Goal: Find specific page/section: Find specific page/section

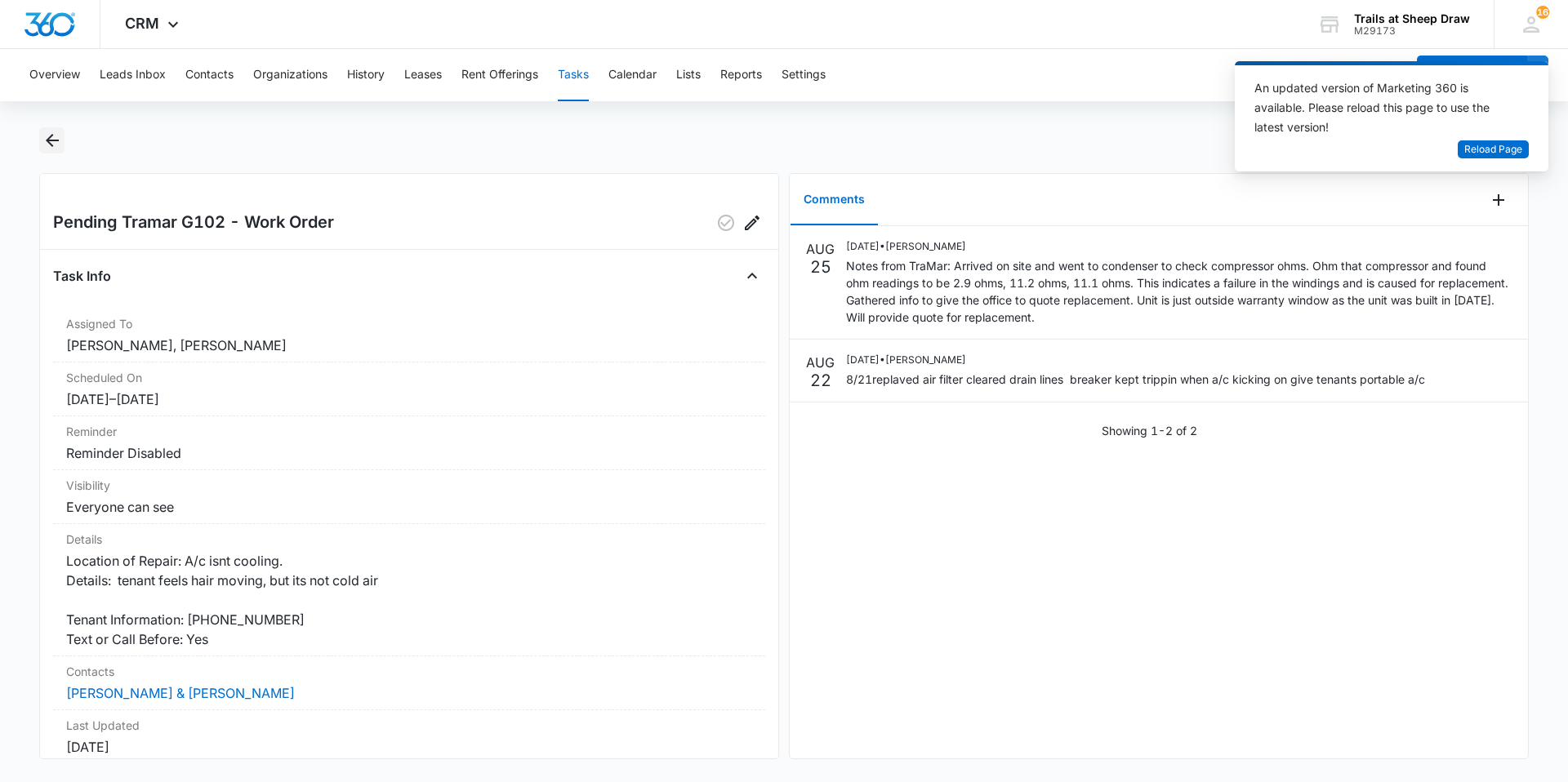
click at [51, 143] on icon "Back" at bounding box center [51, 140] width 13 height 13
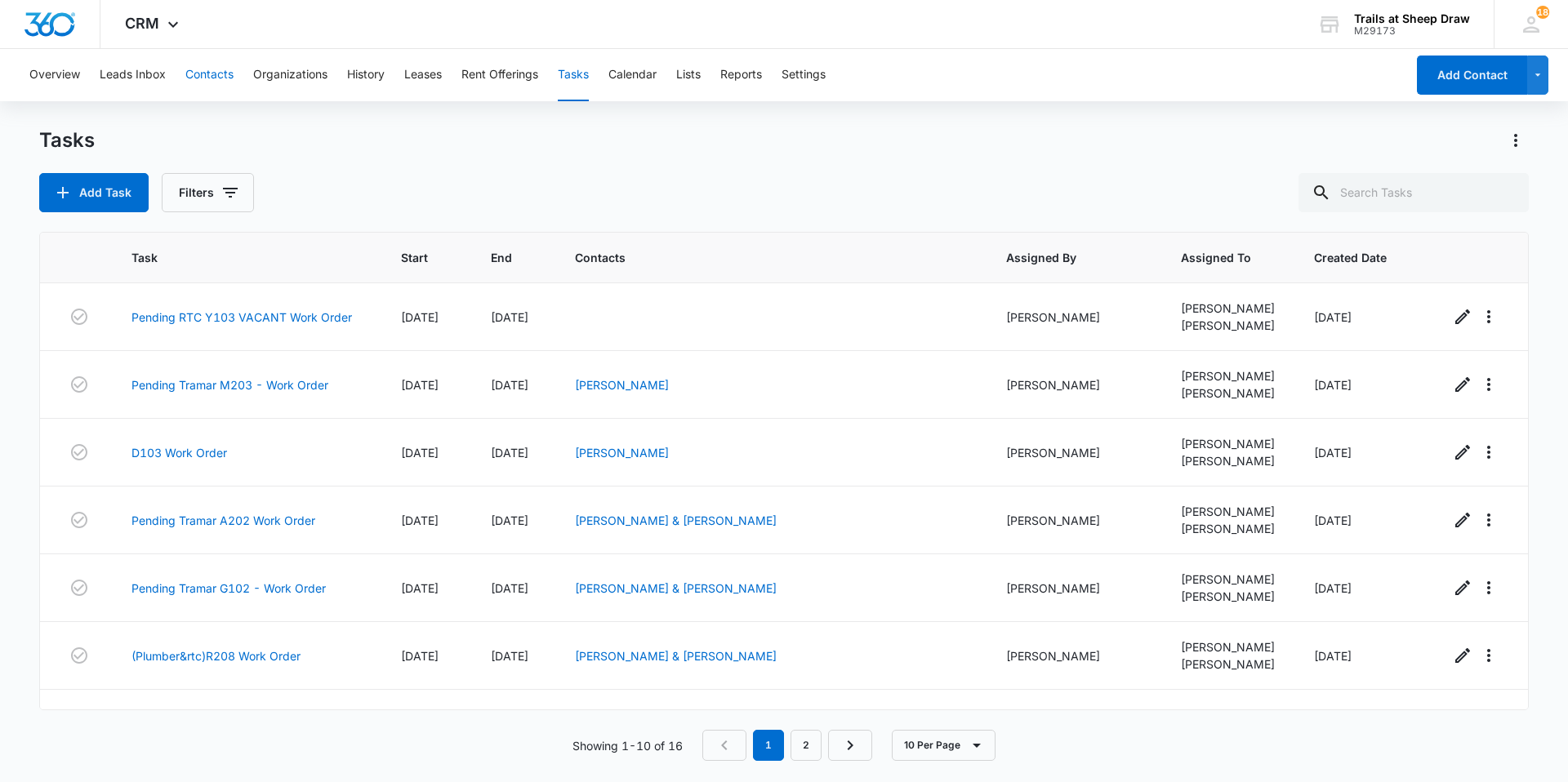
click at [219, 67] on button "Contacts" at bounding box center [209, 75] width 48 height 52
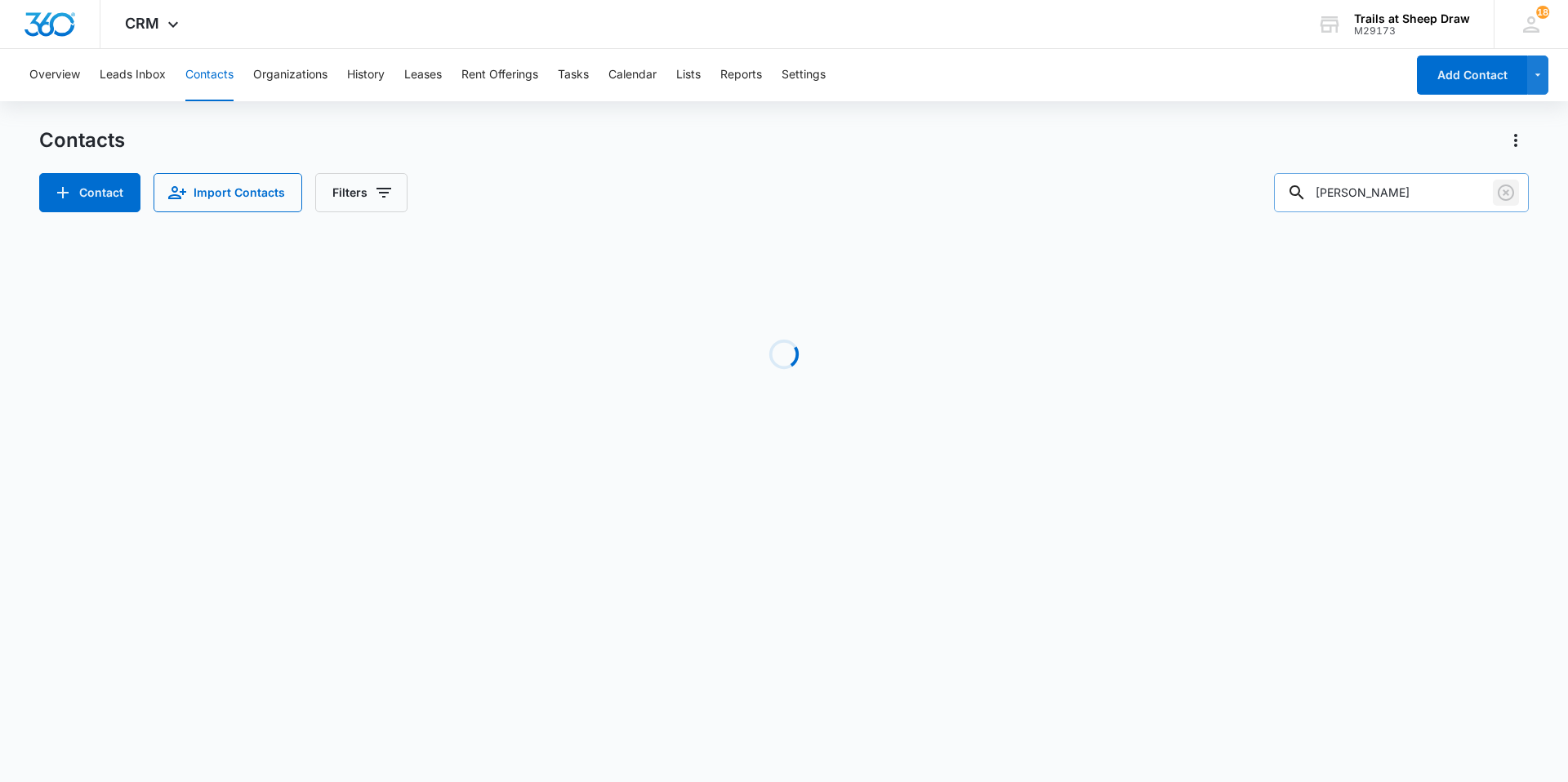
click at [1507, 193] on icon "Clear" at bounding box center [1505, 192] width 16 height 16
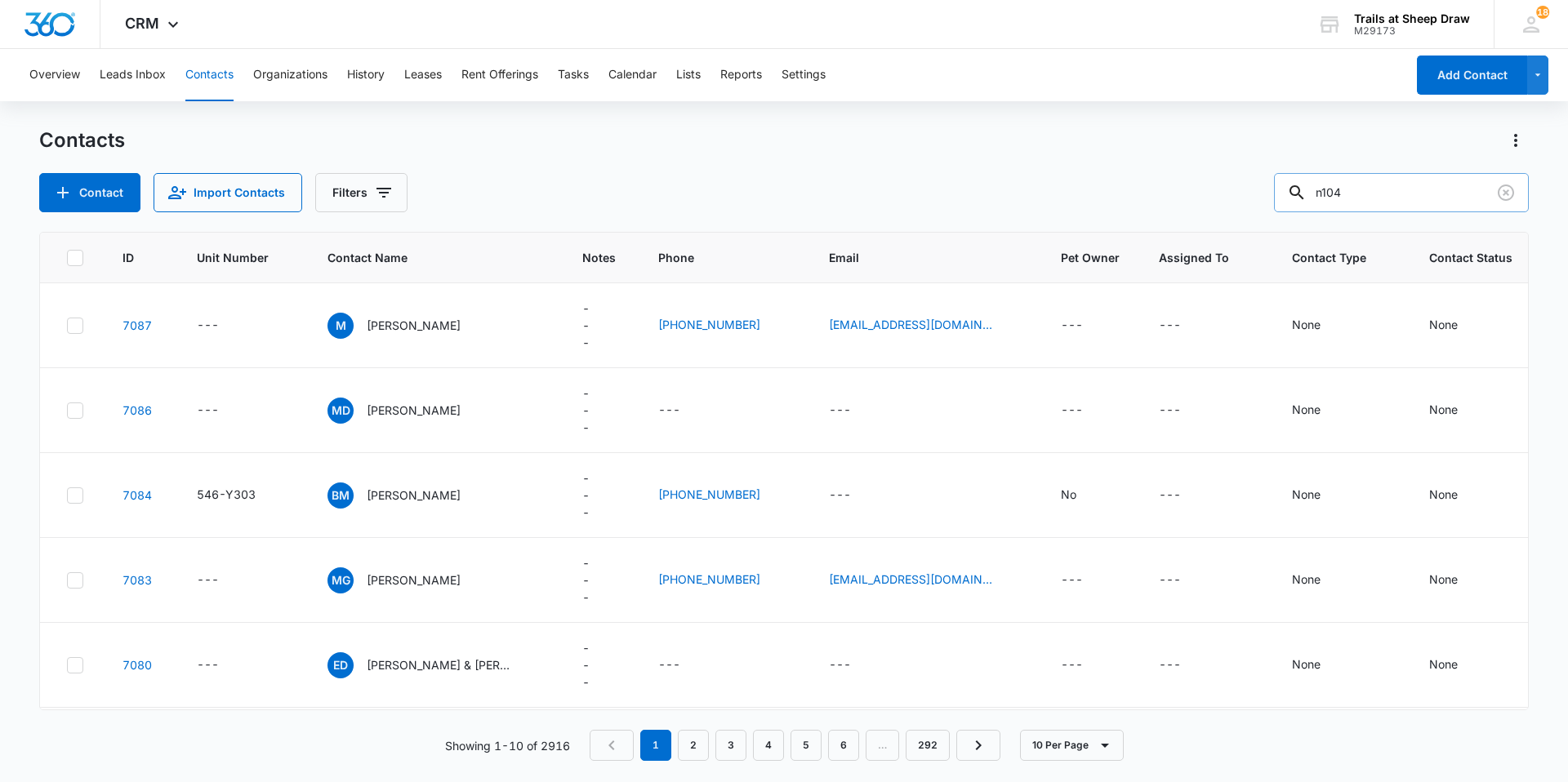
type input "n104"
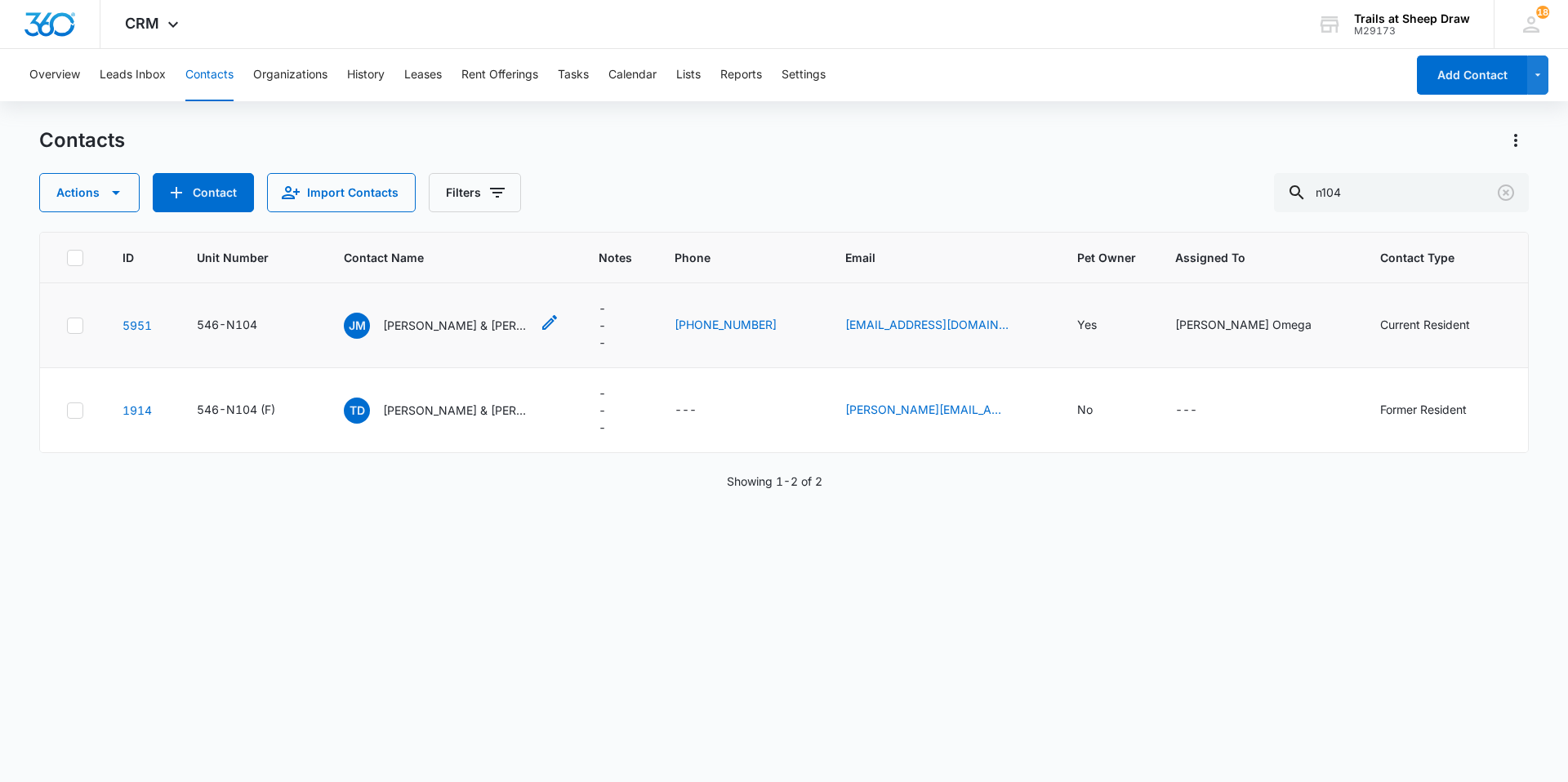
click at [455, 324] on p "[PERSON_NAME] & [PERSON_NAME]" at bounding box center [457, 325] width 147 height 17
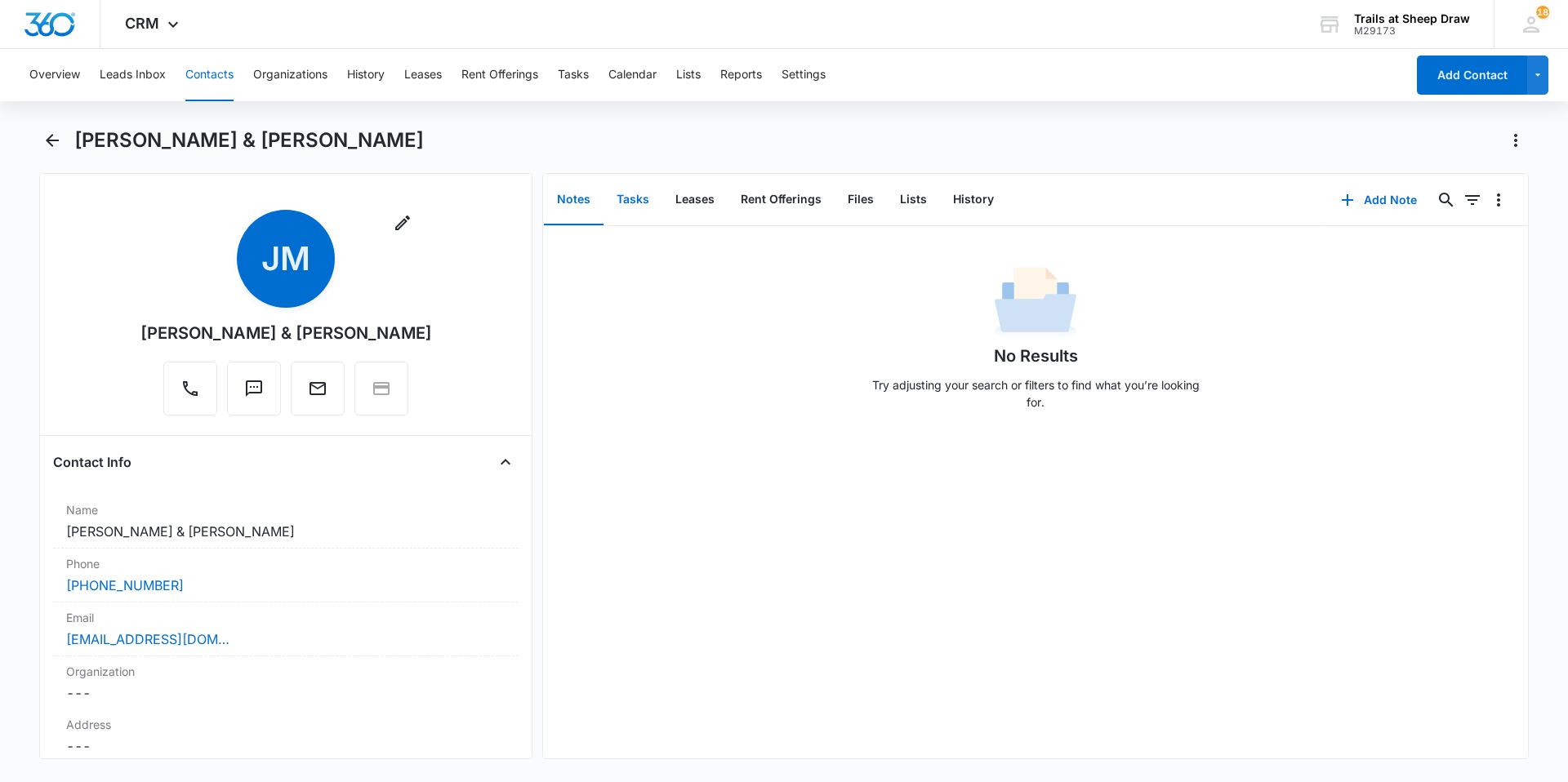
click at [635, 200] on button "Tasks" at bounding box center [633, 200] width 59 height 51
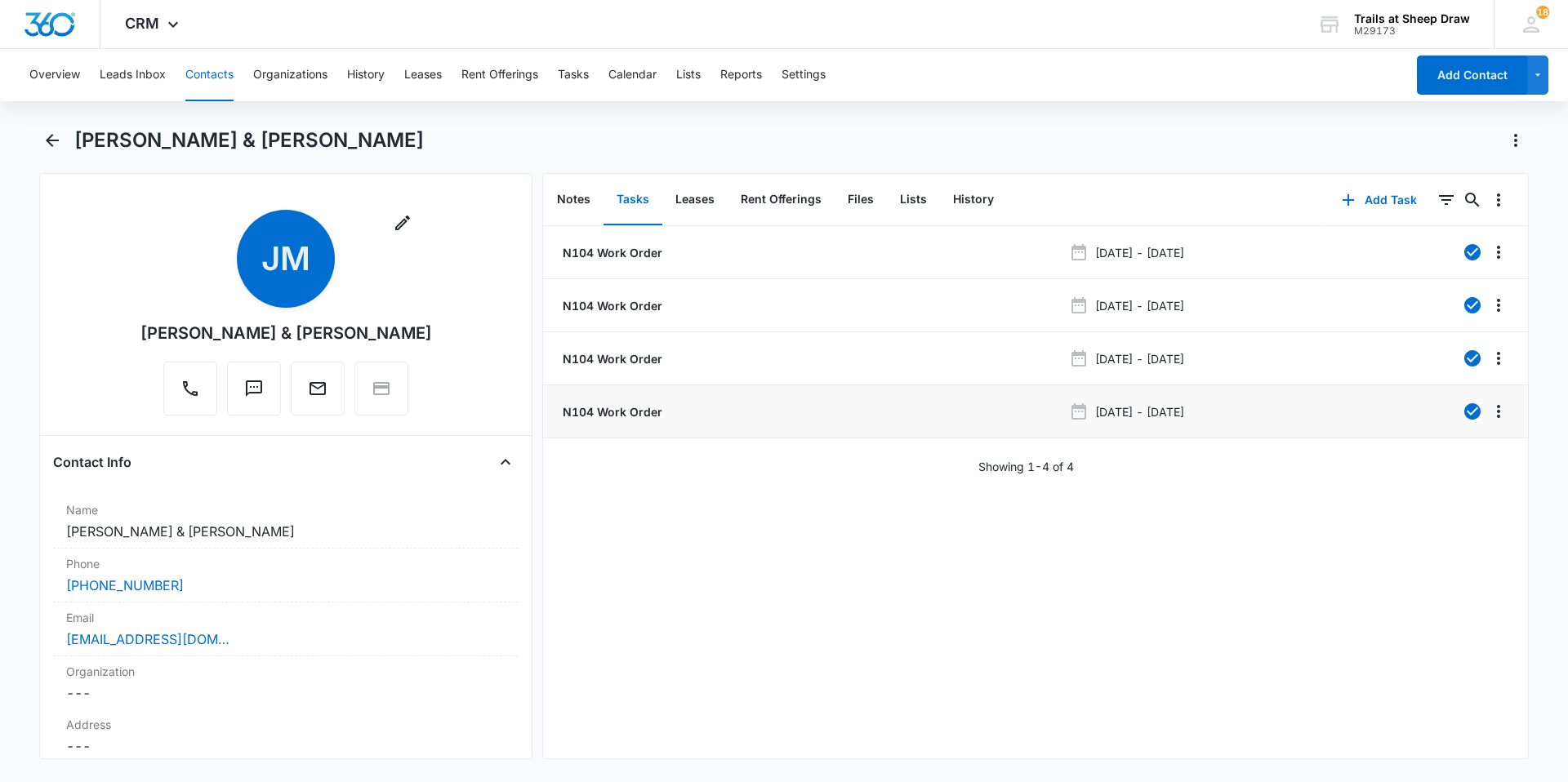
click at [631, 416] on p "N104 Work Order" at bounding box center [611, 412] width 103 height 17
